Goal: Task Accomplishment & Management: Use online tool/utility

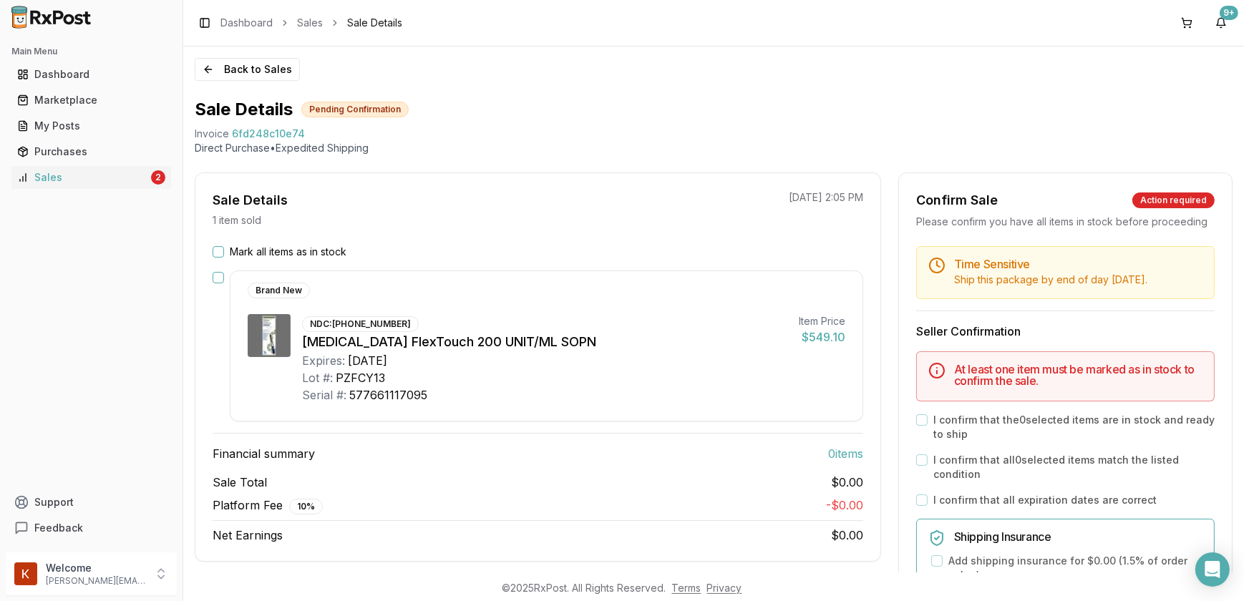
click at [223, 249] on button "Mark all items as in stock" at bounding box center [218, 251] width 11 height 11
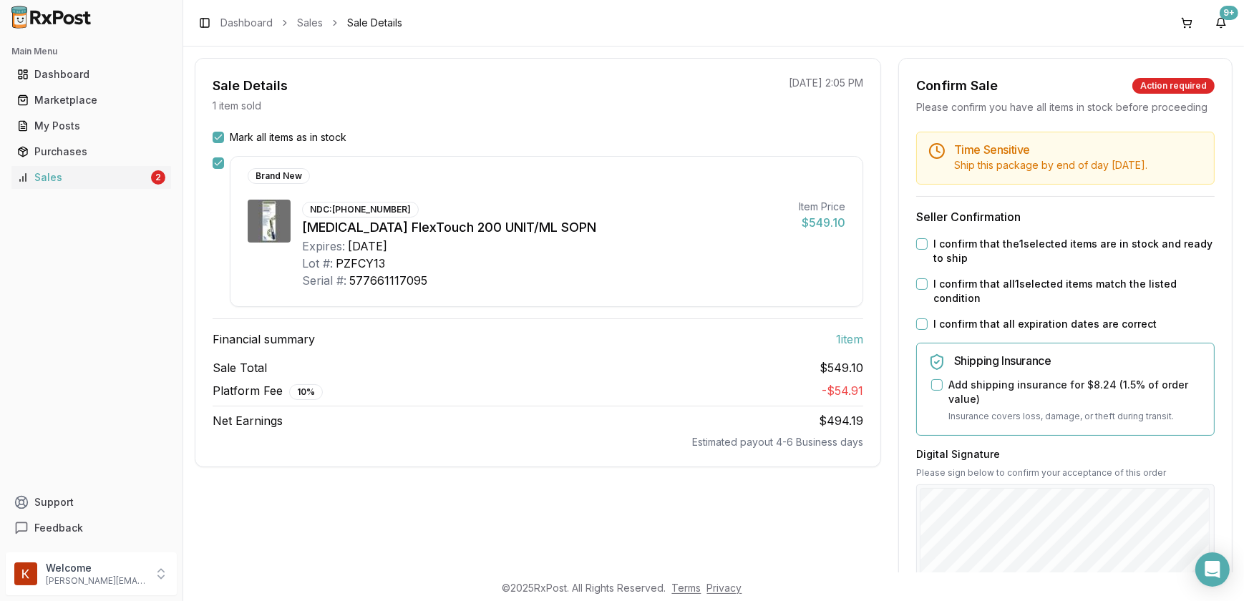
scroll to position [115, 0]
click at [917, 250] on button "I confirm that the 1 selected items are in stock and ready to ship" at bounding box center [922, 243] width 11 height 11
click at [921, 290] on button "I confirm that all 1 selected items match the listed condition" at bounding box center [922, 284] width 11 height 11
click at [922, 330] on button "I confirm that all expiration dates are correct" at bounding box center [922, 324] width 11 height 11
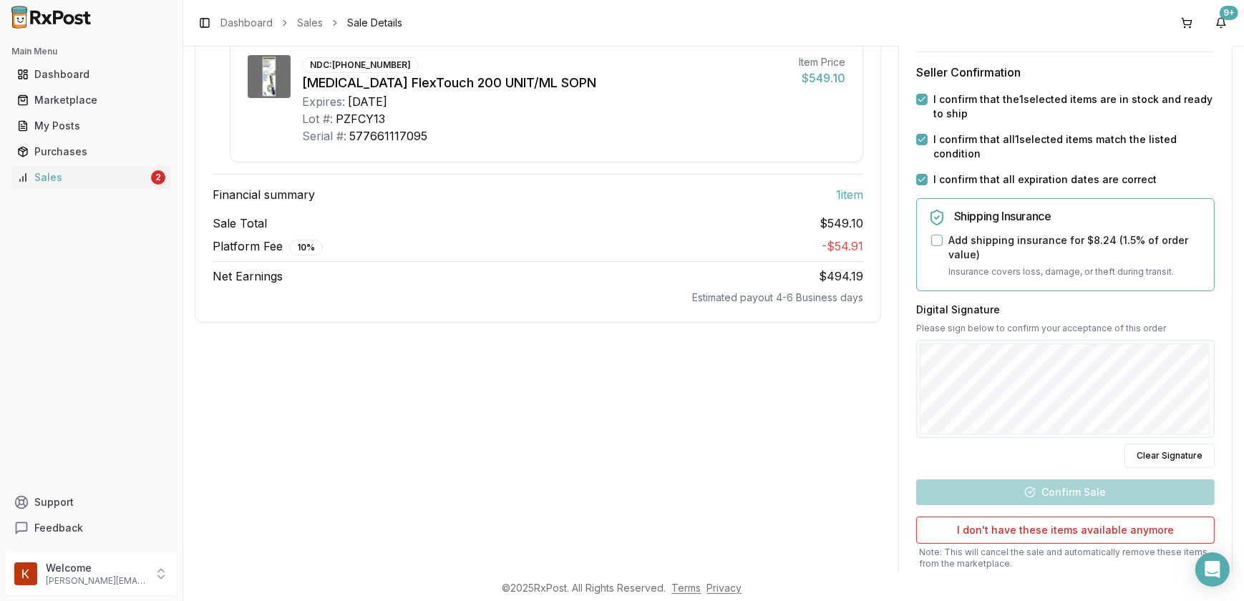
scroll to position [374, 0]
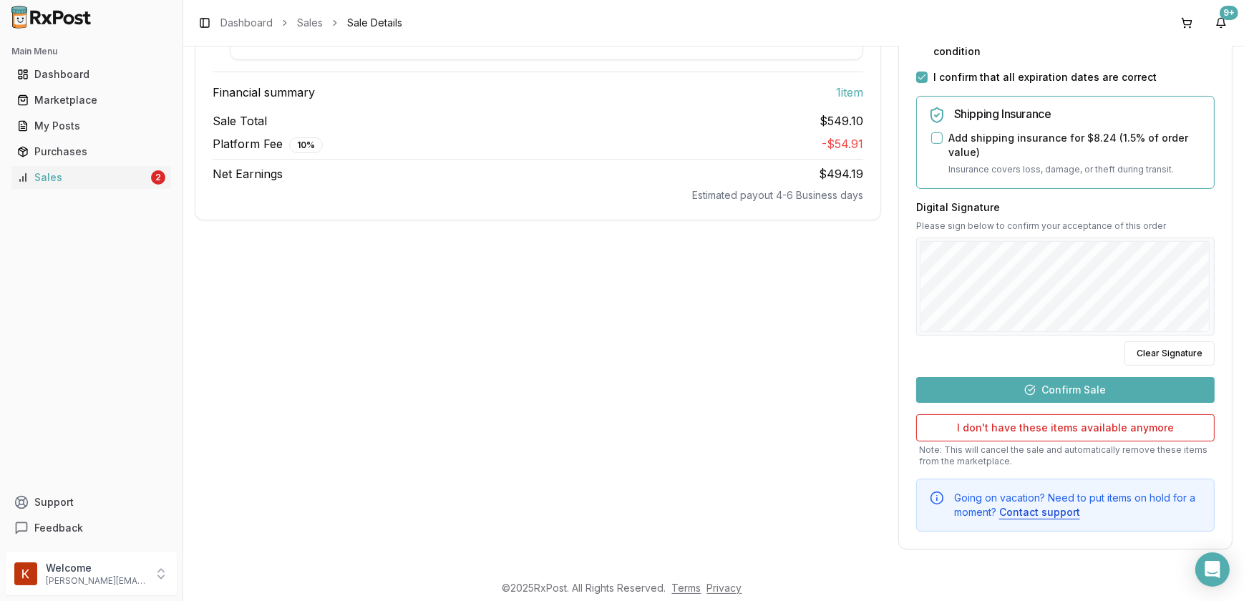
click at [1048, 395] on button "Confirm Sale" at bounding box center [1066, 390] width 299 height 26
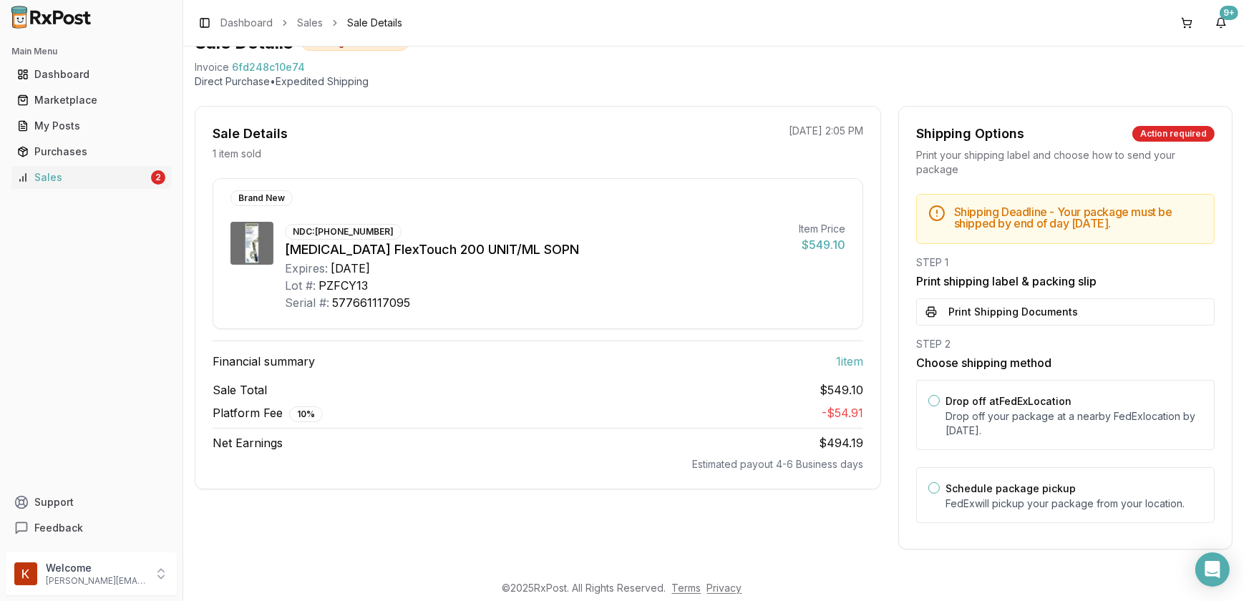
scroll to position [65, 0]
click at [973, 306] on button "Print Shipping Documents" at bounding box center [1066, 313] width 299 height 27
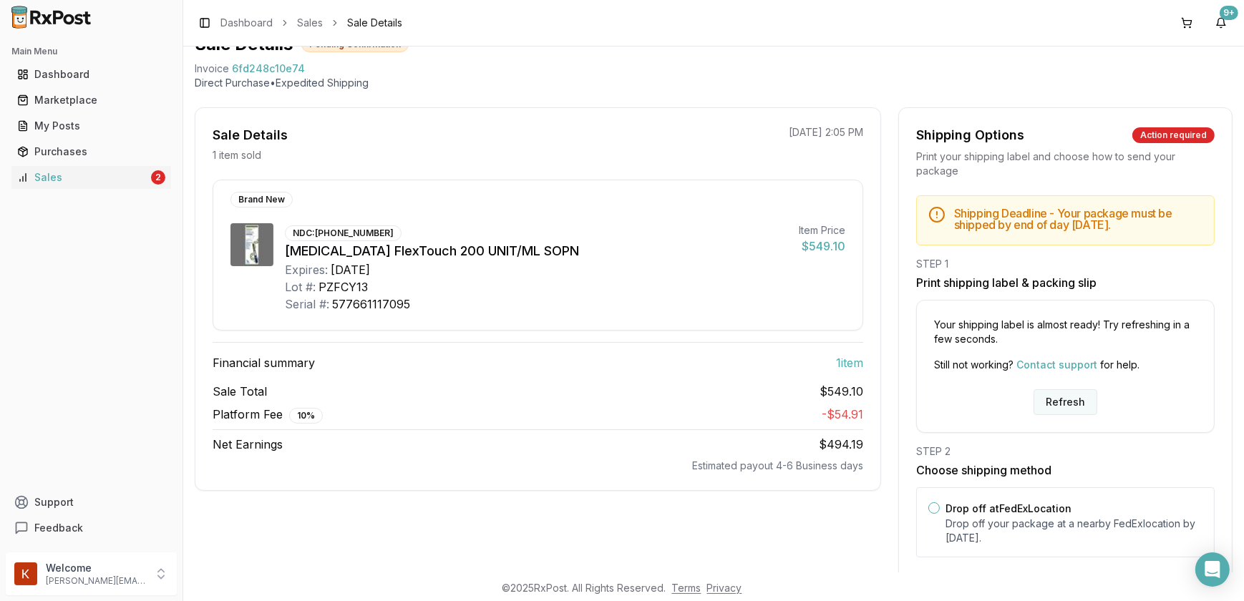
click at [1045, 400] on button "Refresh" at bounding box center [1066, 403] width 64 height 26
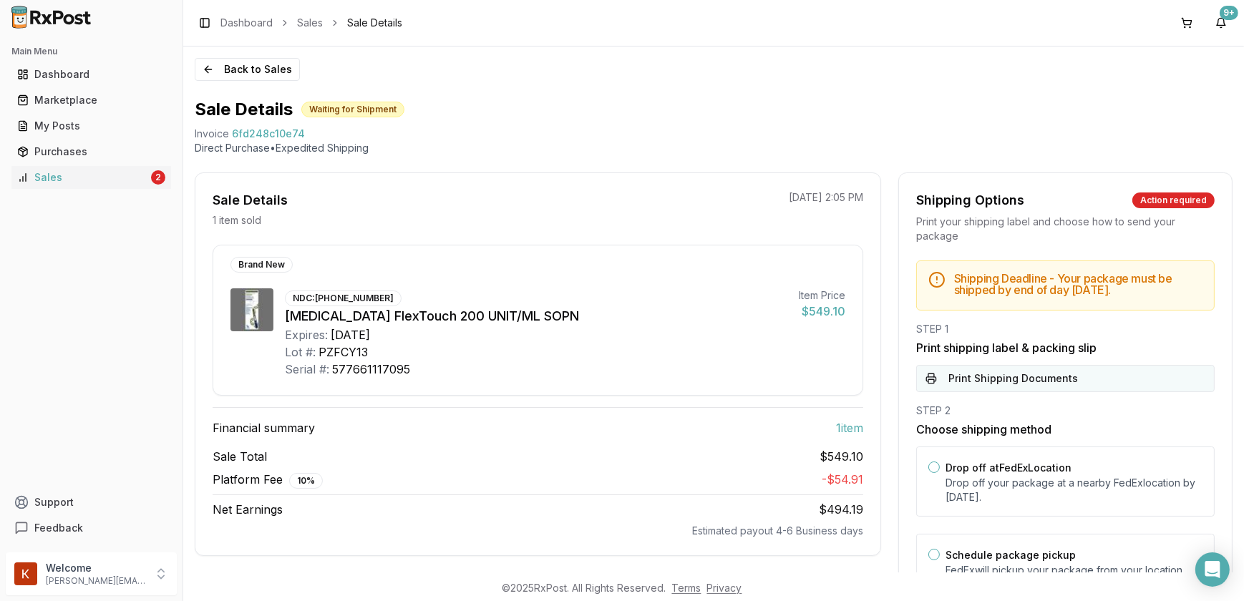
click at [992, 380] on button "Print Shipping Documents" at bounding box center [1066, 378] width 299 height 27
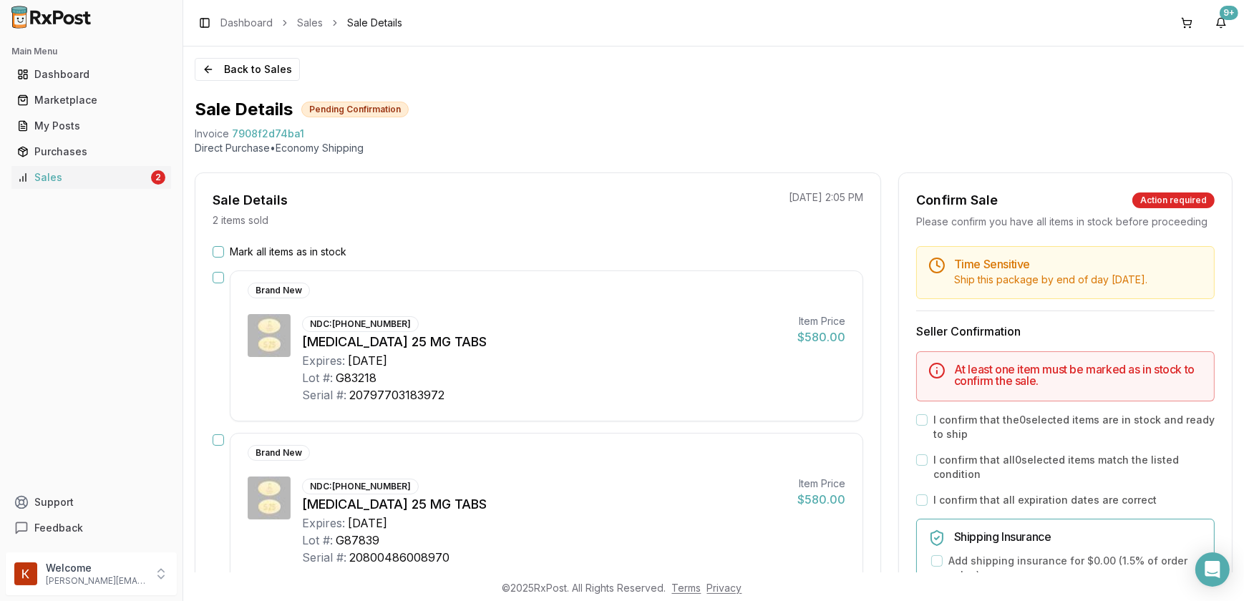
click at [221, 255] on button "Mark all items as in stock" at bounding box center [218, 251] width 11 height 11
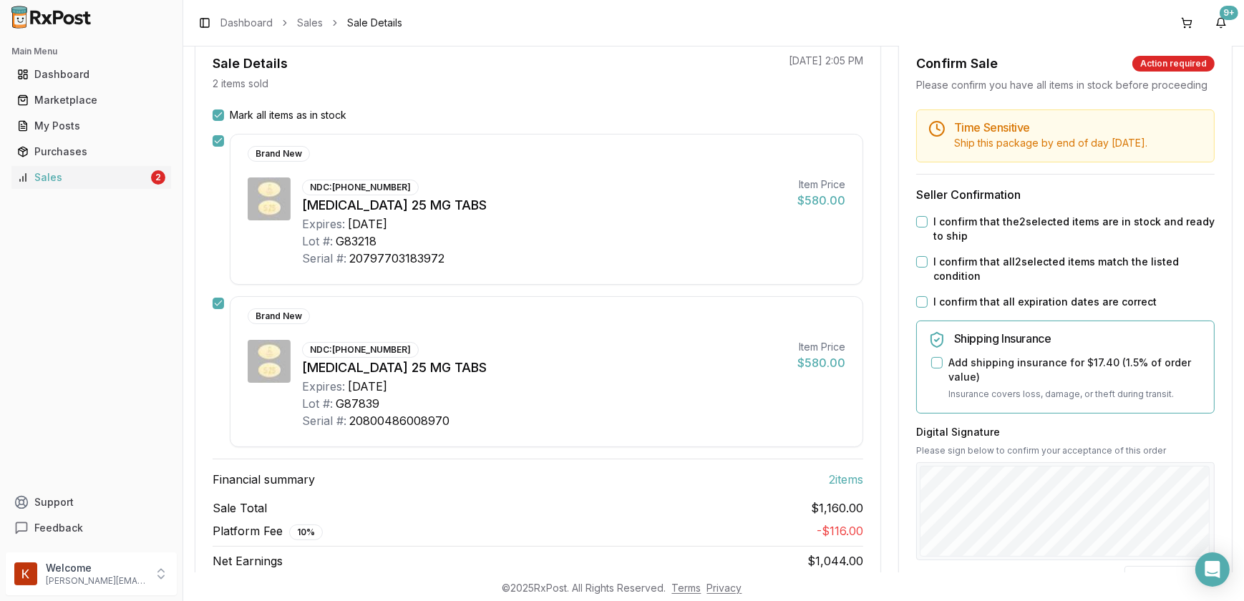
scroll to position [115, 0]
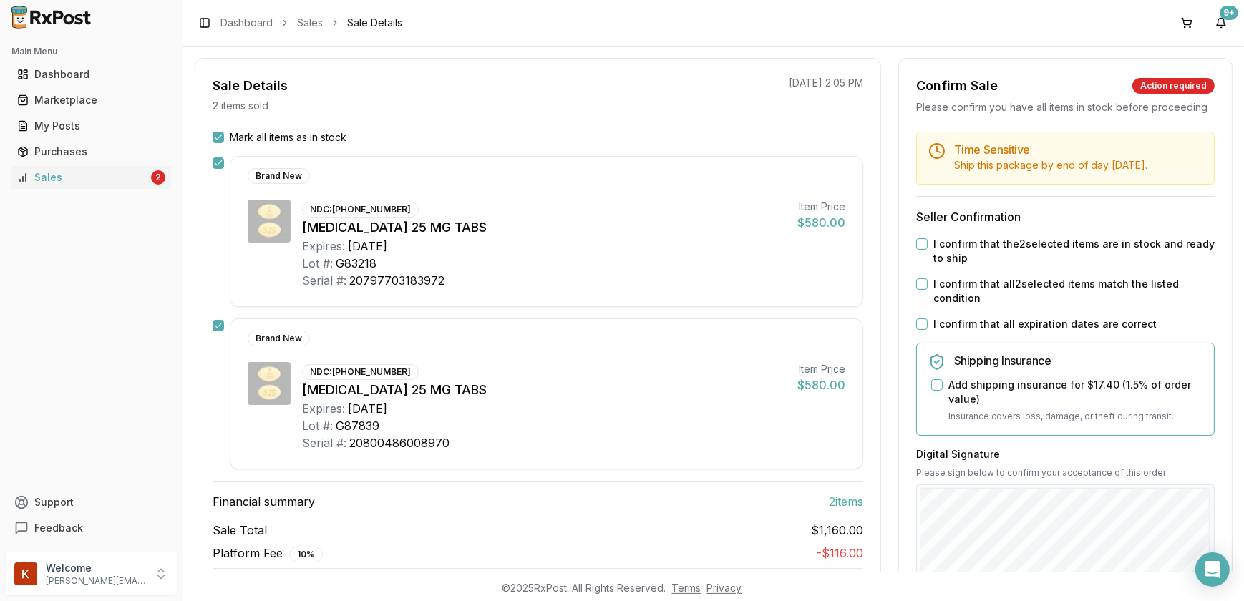
click at [922, 250] on button "I confirm that the 2 selected items are in stock and ready to ship" at bounding box center [922, 243] width 11 height 11
click at [922, 290] on button "I confirm that all 2 selected items match the listed condition" at bounding box center [922, 284] width 11 height 11
click at [922, 330] on button "I confirm that all expiration dates are correct" at bounding box center [922, 324] width 11 height 11
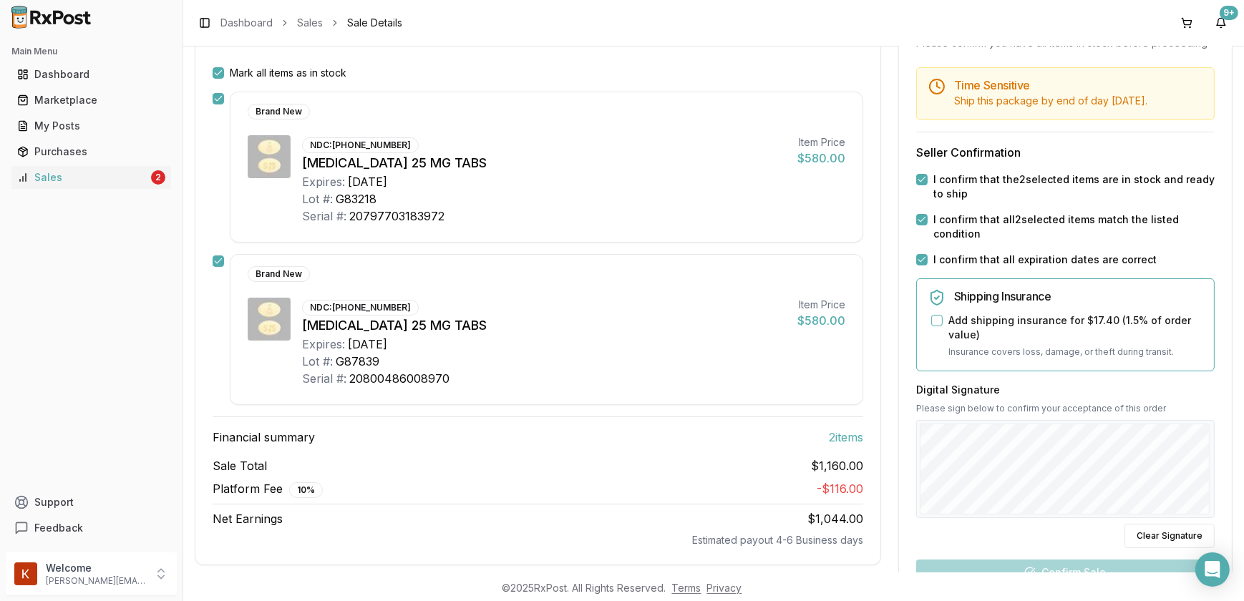
scroll to position [309, 0]
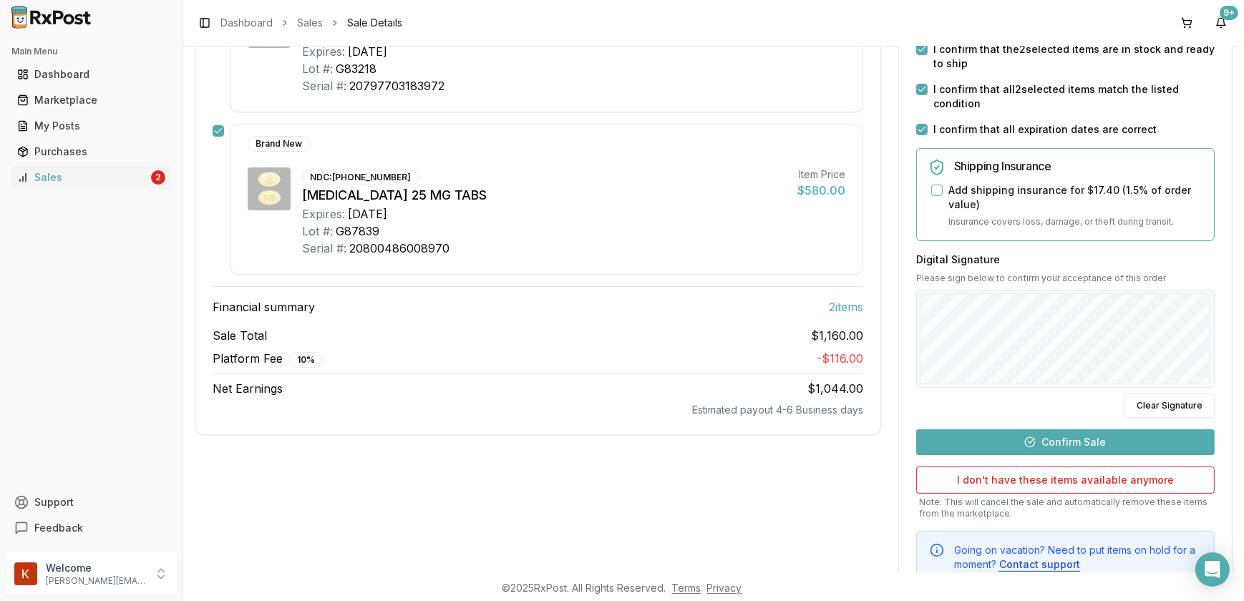
click at [1117, 455] on button "Confirm Sale" at bounding box center [1066, 443] width 299 height 26
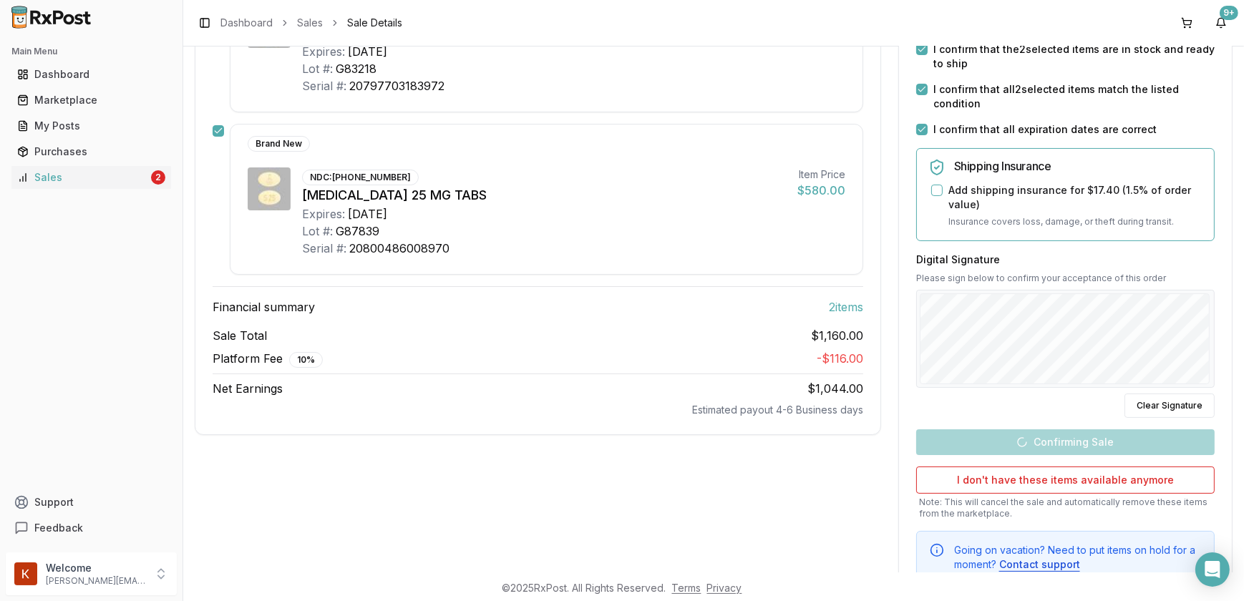
scroll to position [166, 0]
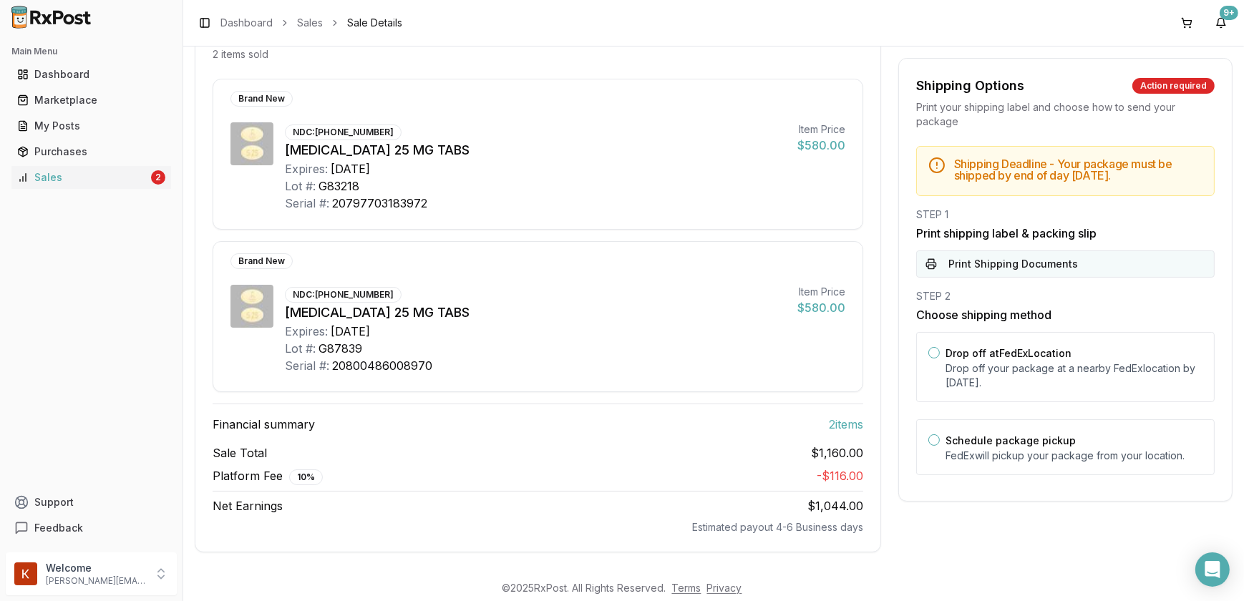
click at [1005, 253] on button "Print Shipping Documents" at bounding box center [1066, 264] width 299 height 27
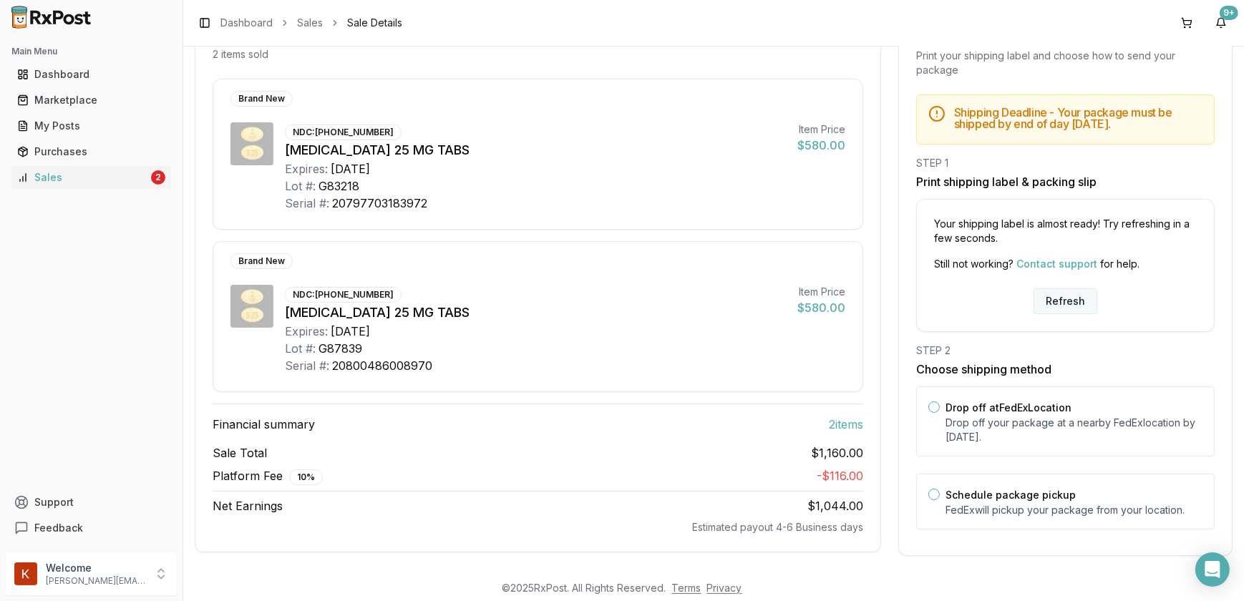
click at [1042, 294] on button "Refresh" at bounding box center [1066, 302] width 64 height 26
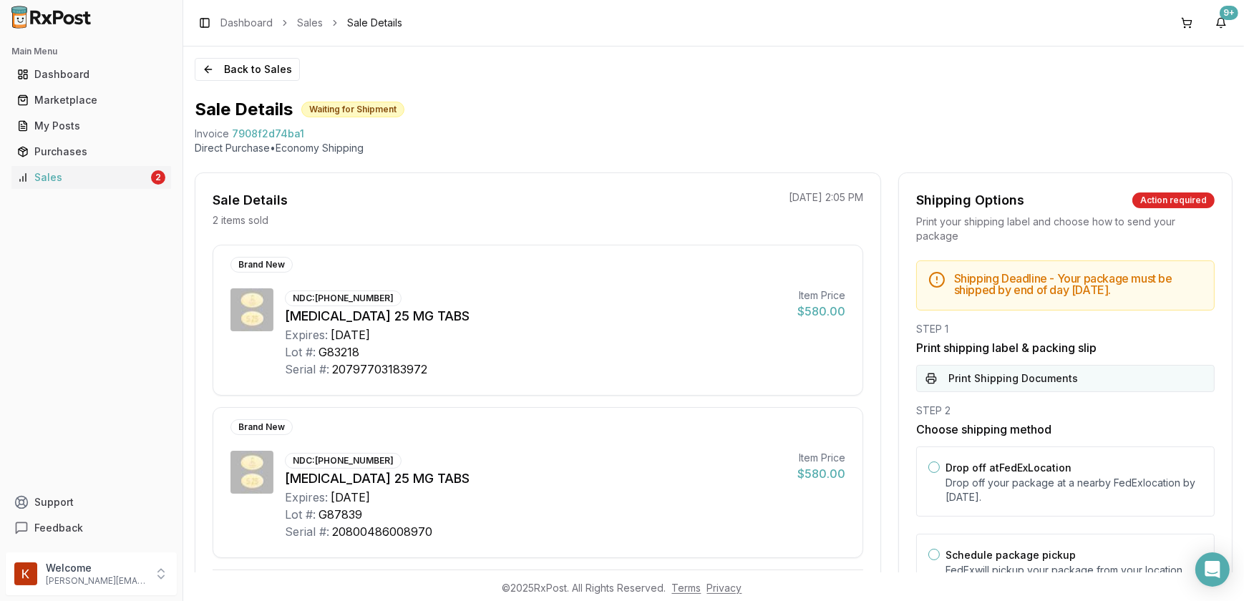
click at [1016, 374] on button "Print Shipping Documents" at bounding box center [1066, 378] width 299 height 27
